Goal: Transaction & Acquisition: Book appointment/travel/reservation

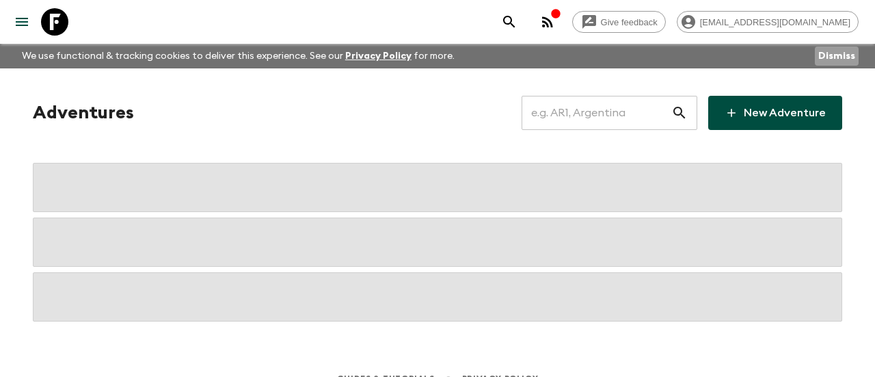
click at [844, 55] on button "Dismiss" at bounding box center [837, 55] width 44 height 19
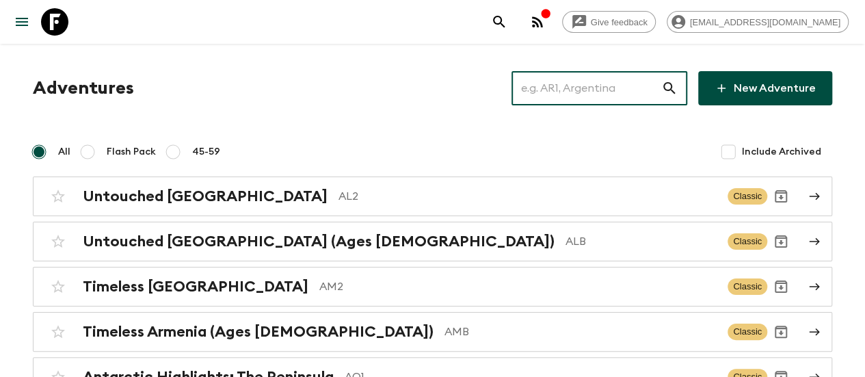
click at [611, 101] on input "text" at bounding box center [586, 88] width 150 height 38
paste input "[GEOGRAPHIC_DATA]"
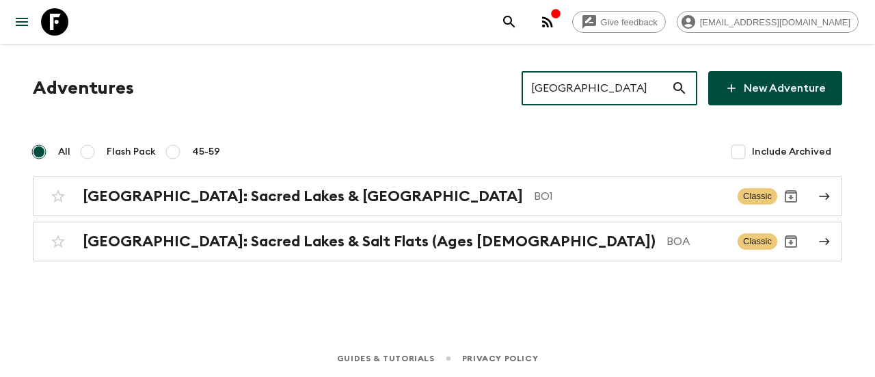
type input "[GEOGRAPHIC_DATA]"
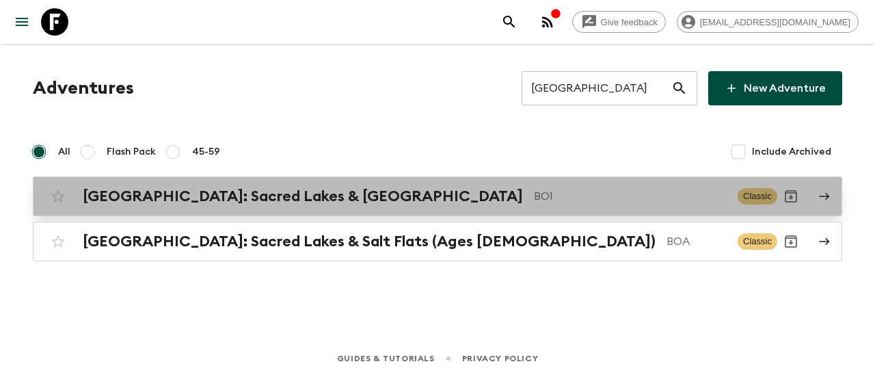
click at [534, 199] on p "BO1" at bounding box center [630, 196] width 193 height 16
